Goal: Find contact information: Find contact information

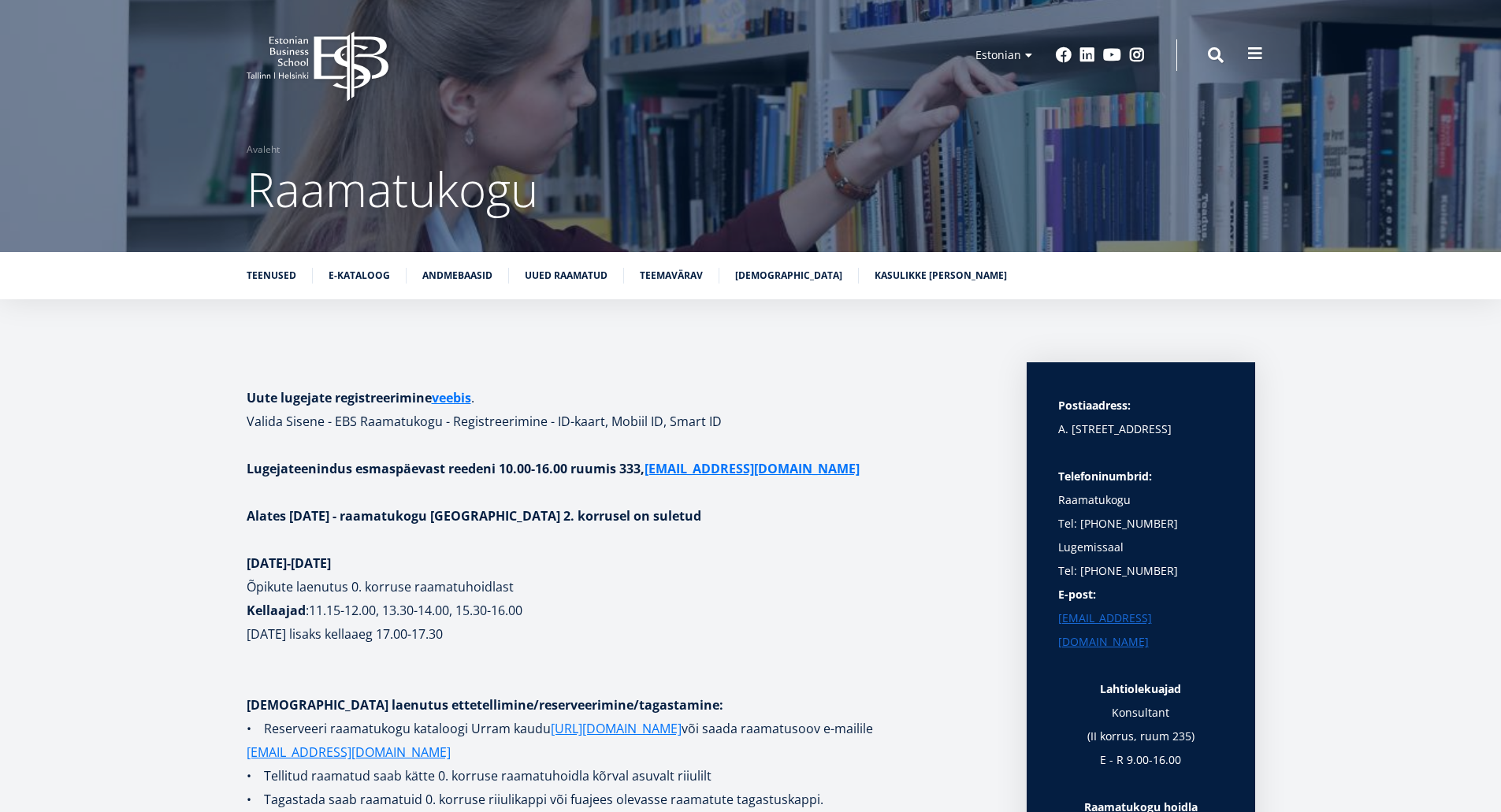
click at [1246, 56] on button at bounding box center [1254, 53] width 31 height 31
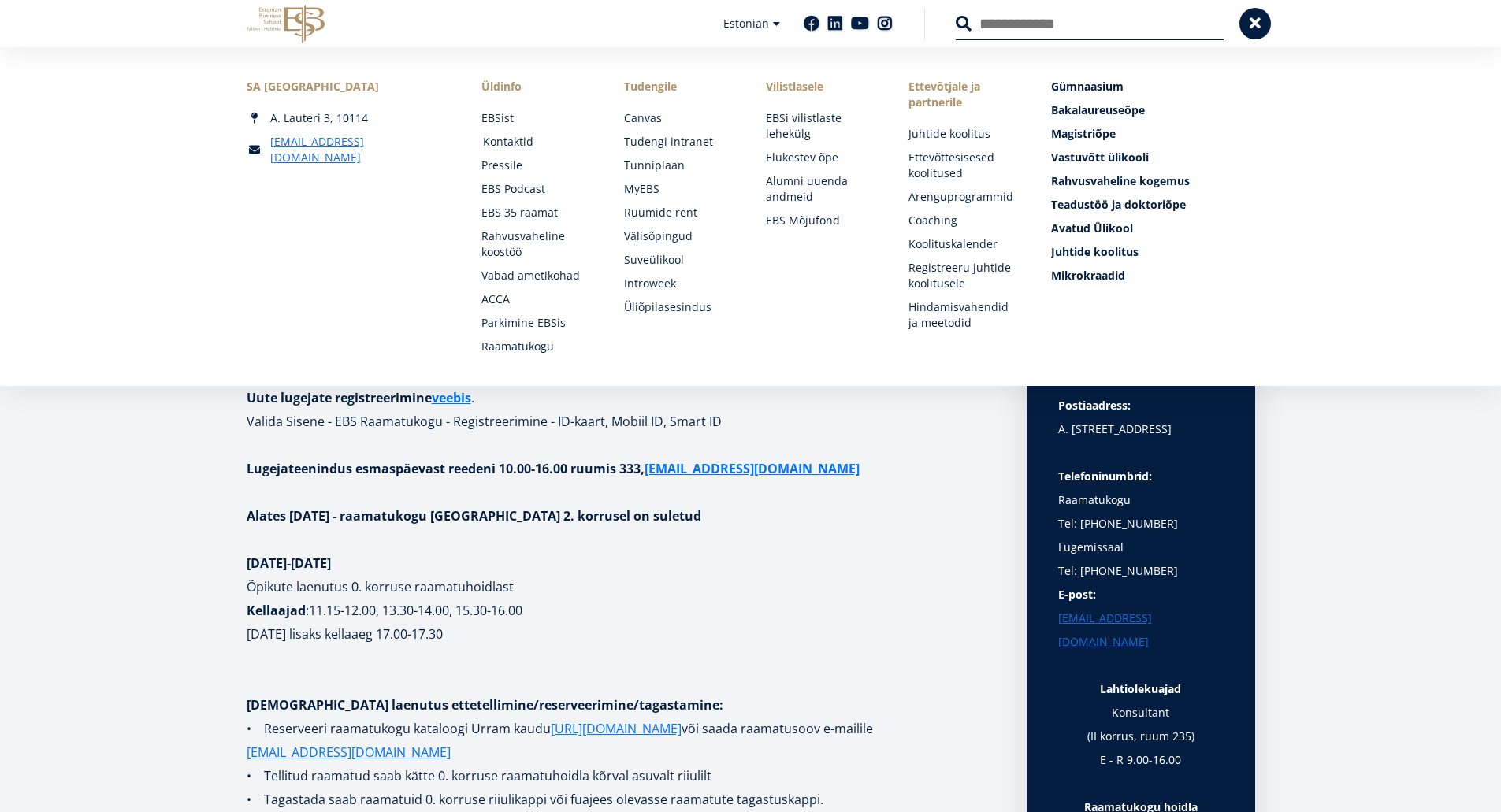
click at [500, 146] on link "Kontaktid" at bounding box center [538, 142] width 111 height 16
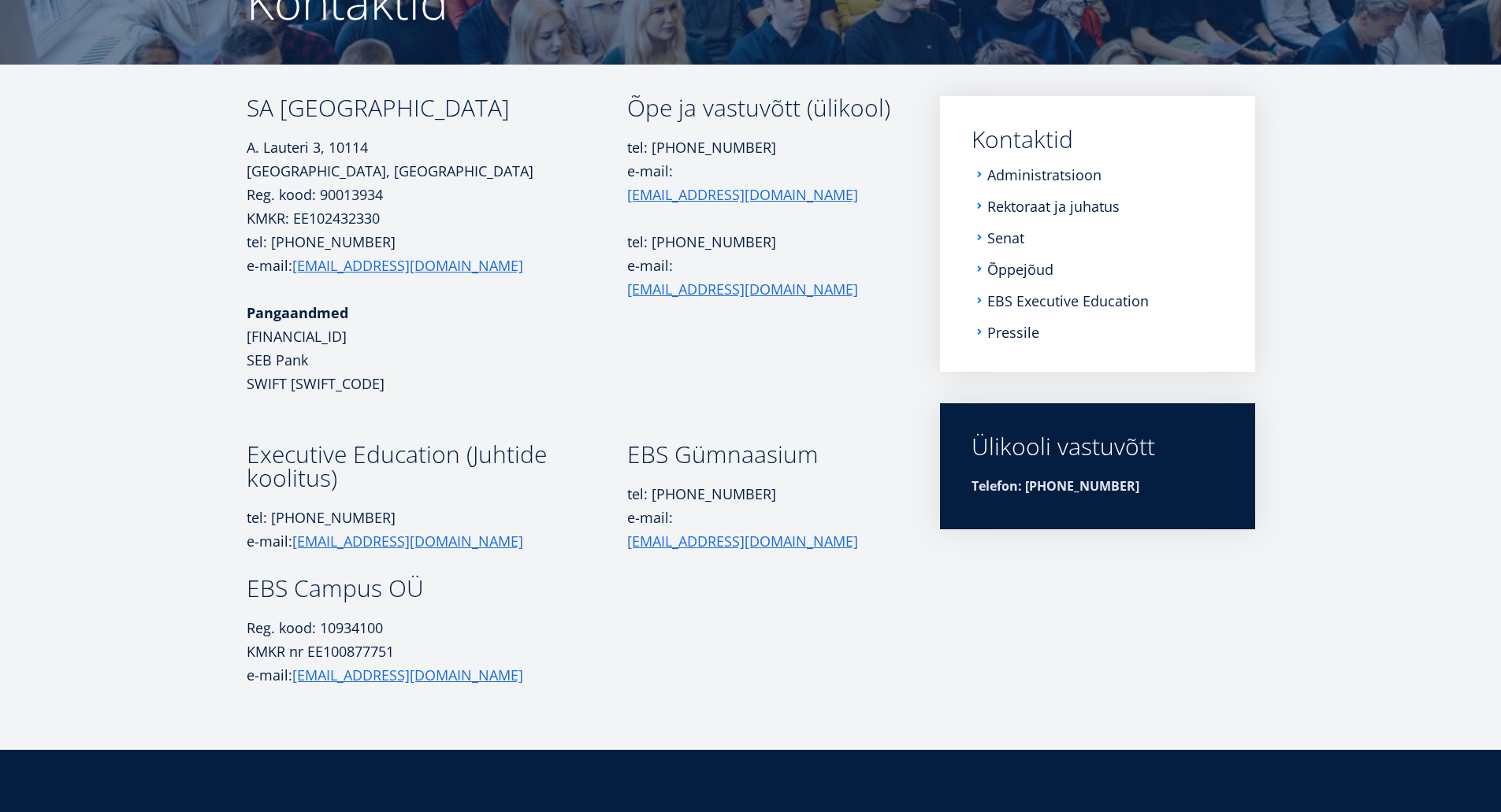
scroll to position [190, 0]
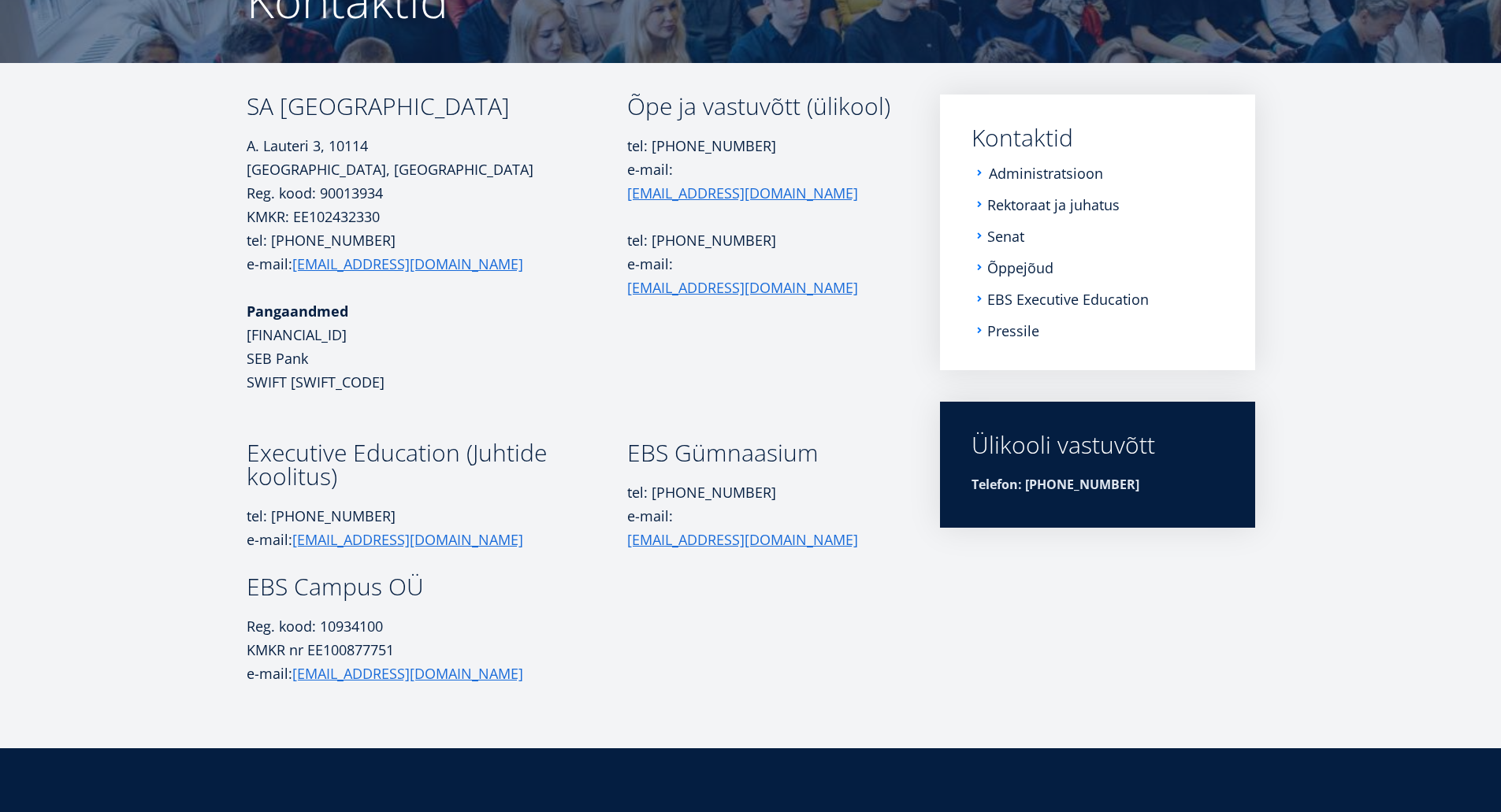
click at [1007, 174] on link "Administratsioon" at bounding box center [1046, 173] width 115 height 16
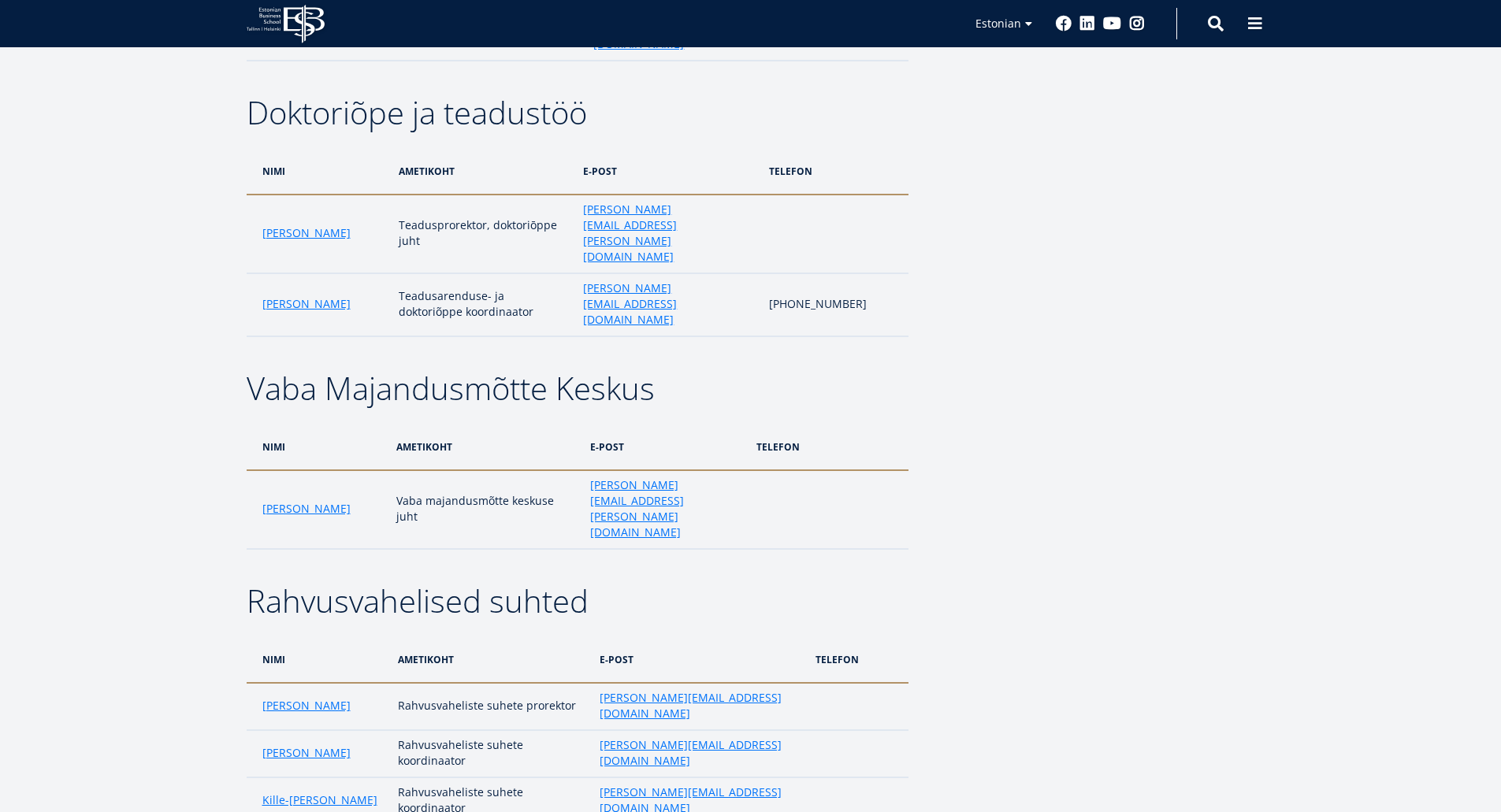
scroll to position [1852, 0]
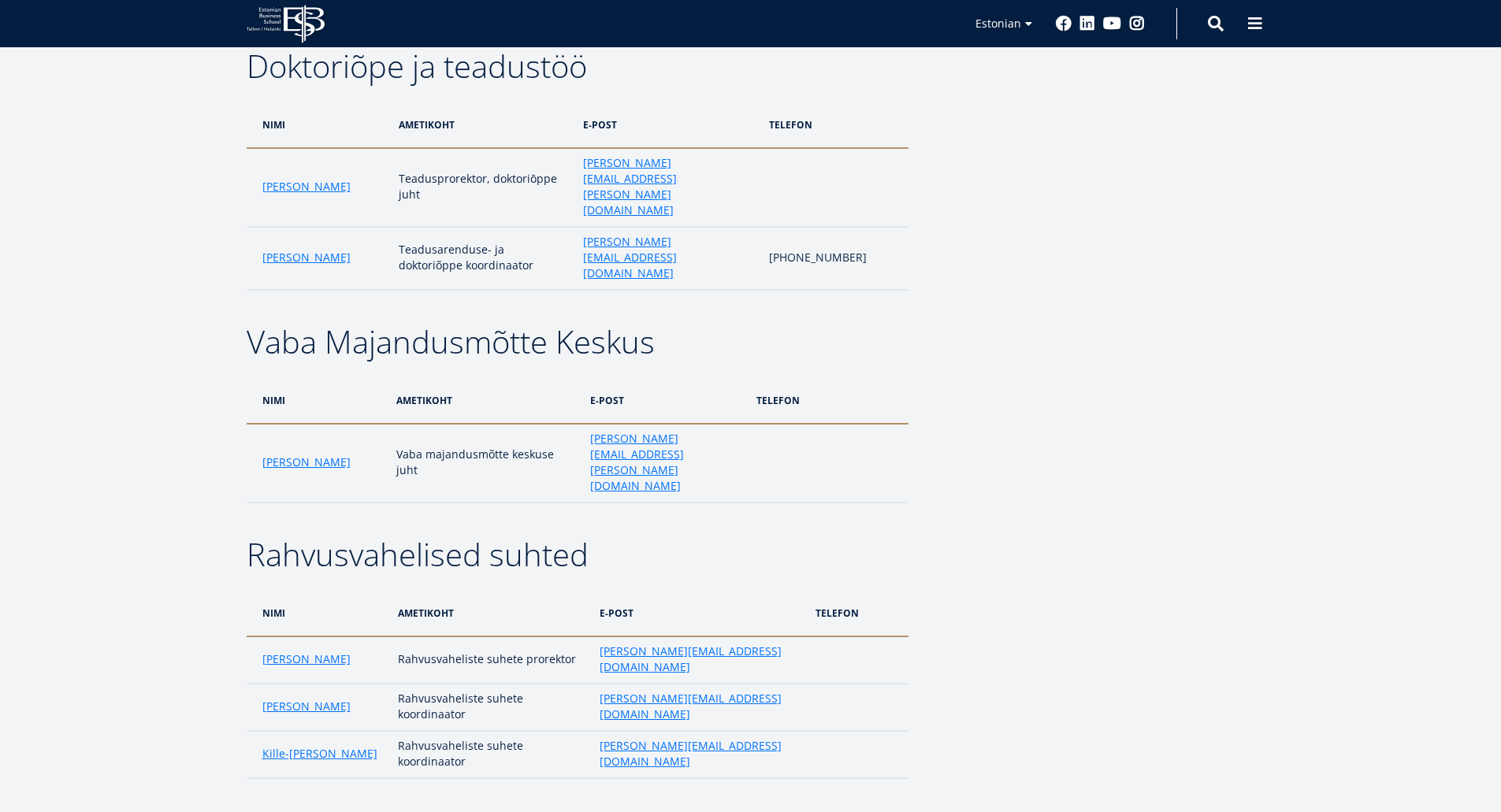
drag, startPoint x: 242, startPoint y: 446, endPoint x: 350, endPoint y: 458, distance: 108.7
click at [350, 458] on div "Avatud ülikool ja täiendõppija nimi ametikoht e-post telefon Kadri Osula Õppete…" at bounding box center [750, 416] width 1135 height 3972
drag, startPoint x: 353, startPoint y: 448, endPoint x: 250, endPoint y: 449, distance: 103.0
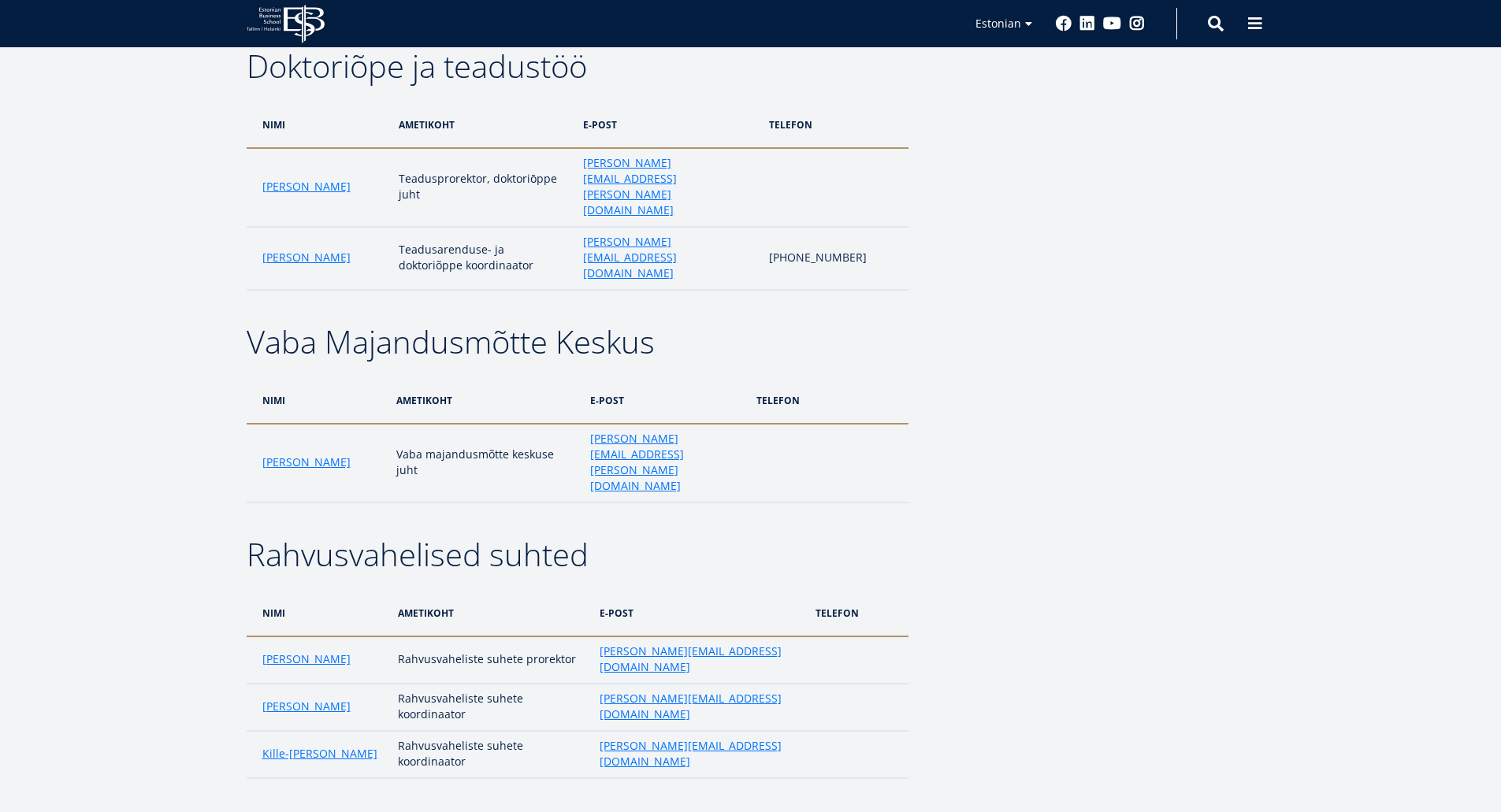
copy td "Eda Pihu -Lainela"
drag, startPoint x: 557, startPoint y: 445, endPoint x: 716, endPoint y: 447, distance: 159.0
copy tr "eda.pihu-lainela@ebs.ee"
